Goal: Information Seeking & Learning: Learn about a topic

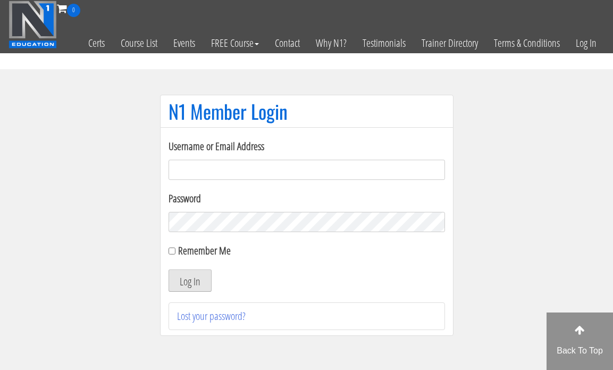
type input "pbkirby12@gmail.com"
click at [176, 282] on button "Log In" at bounding box center [190, 280] width 43 height 22
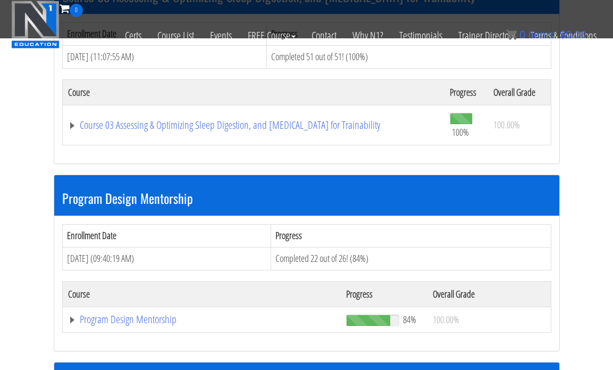
scroll to position [1133, 0]
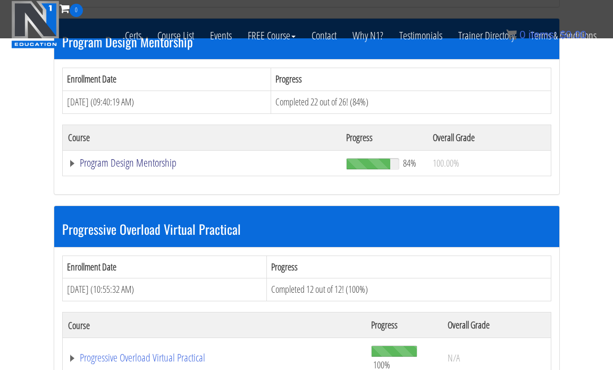
click at [162, 158] on link "Program Design Mentorship" at bounding box center [202, 162] width 268 height 11
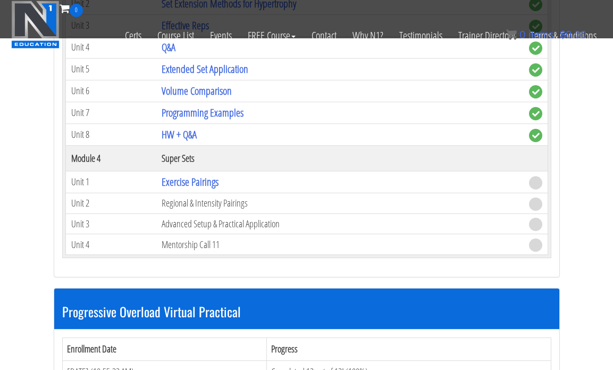
scroll to position [1731, 0]
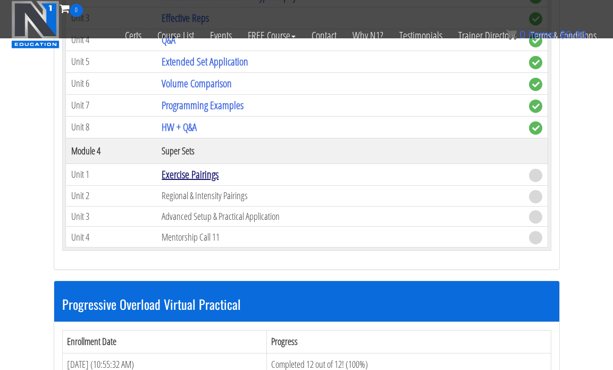
click at [193, 171] on link "Exercise Pairings" at bounding box center [190, 174] width 57 height 14
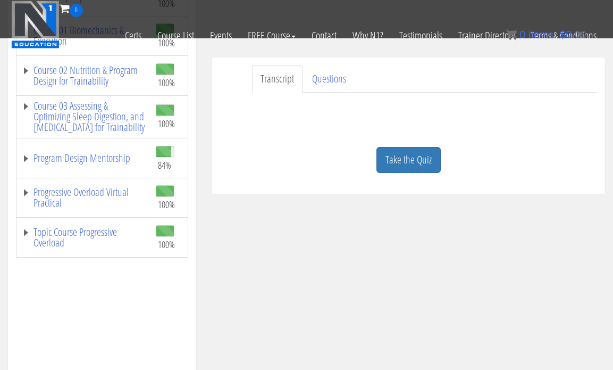
scroll to position [219, 0]
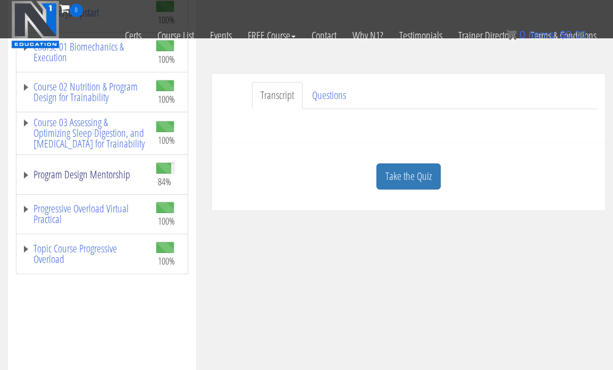
click at [99, 180] on link "Program Design Mentorship" at bounding box center [83, 174] width 123 height 11
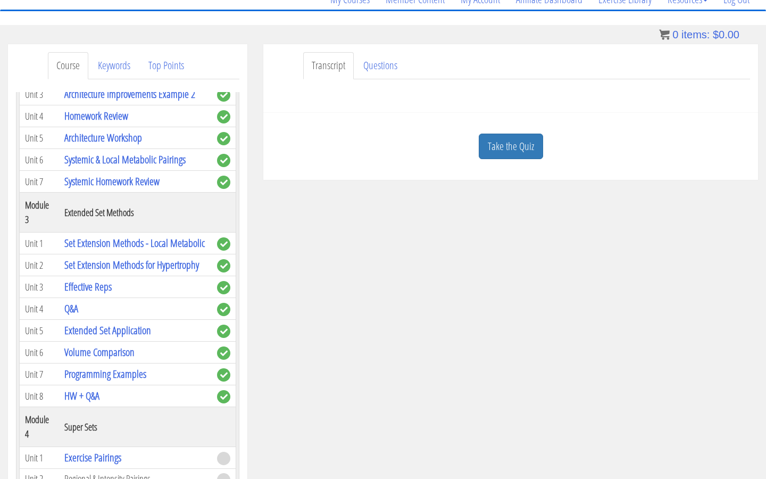
scroll to position [571, 0]
